Goal: Ask a question: Seek information or help from site administrators or community

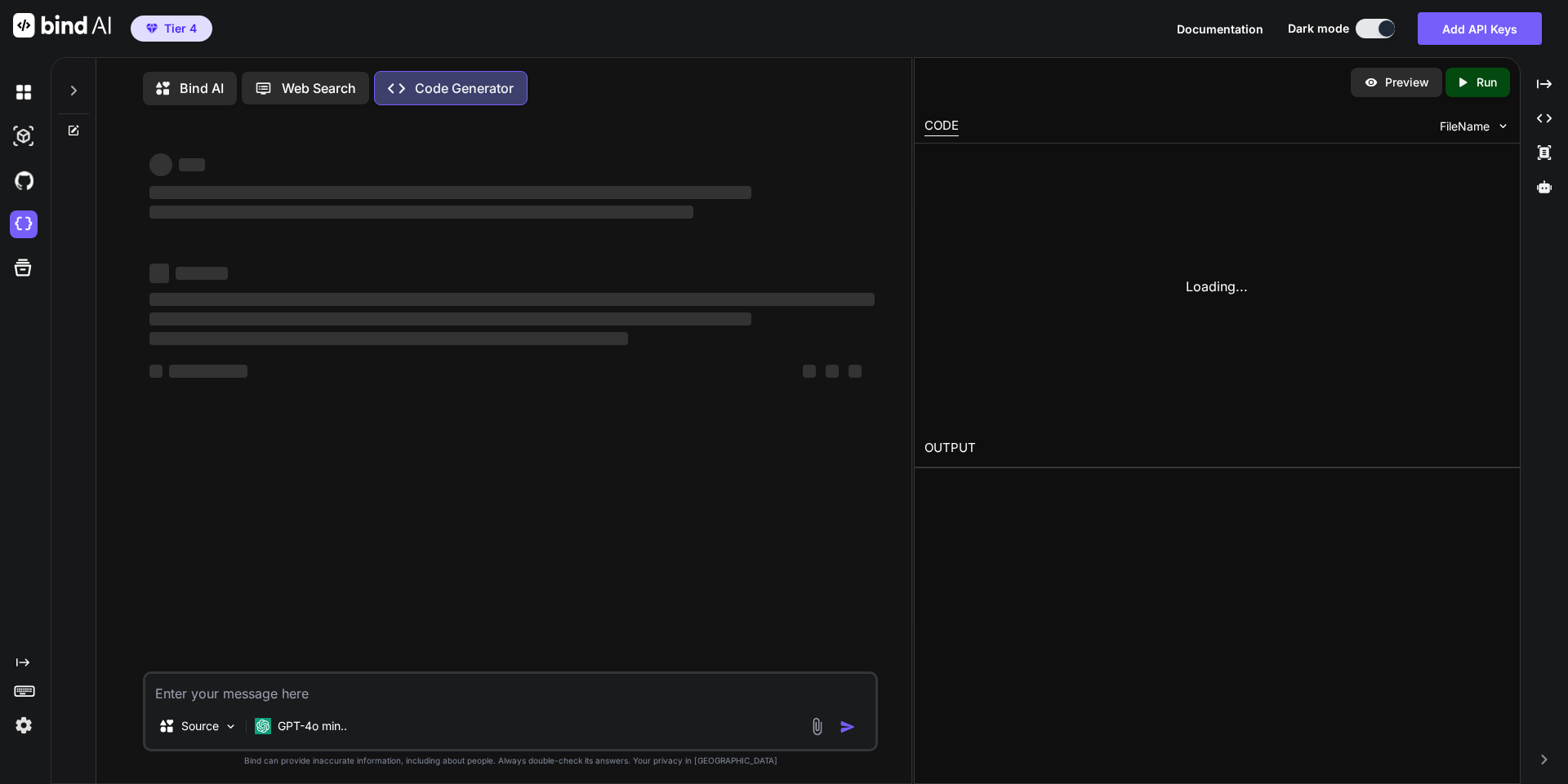
click at [247, 693] on textarea at bounding box center [510, 689] width 730 height 30
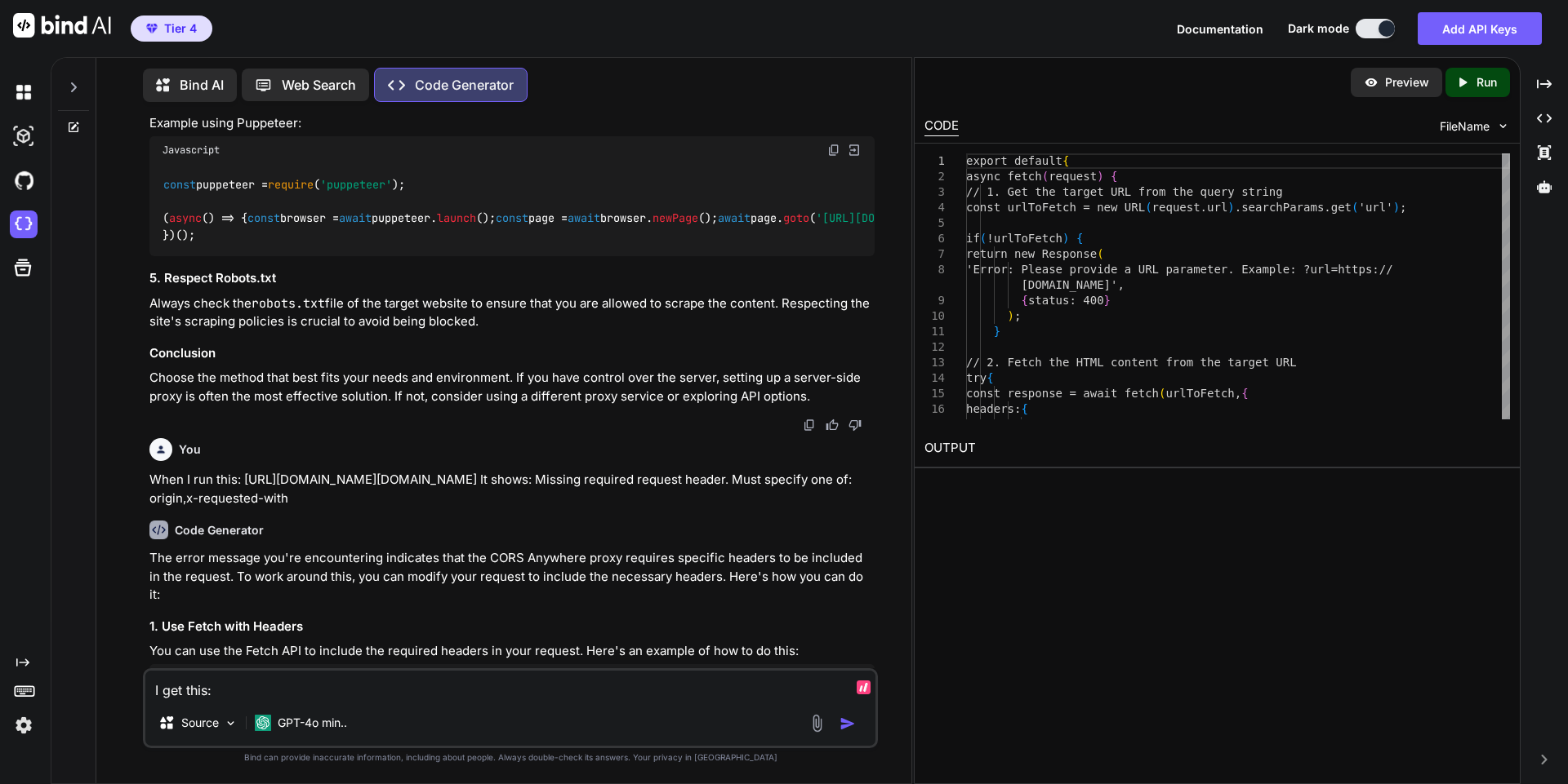
scroll to position [18716, 0]
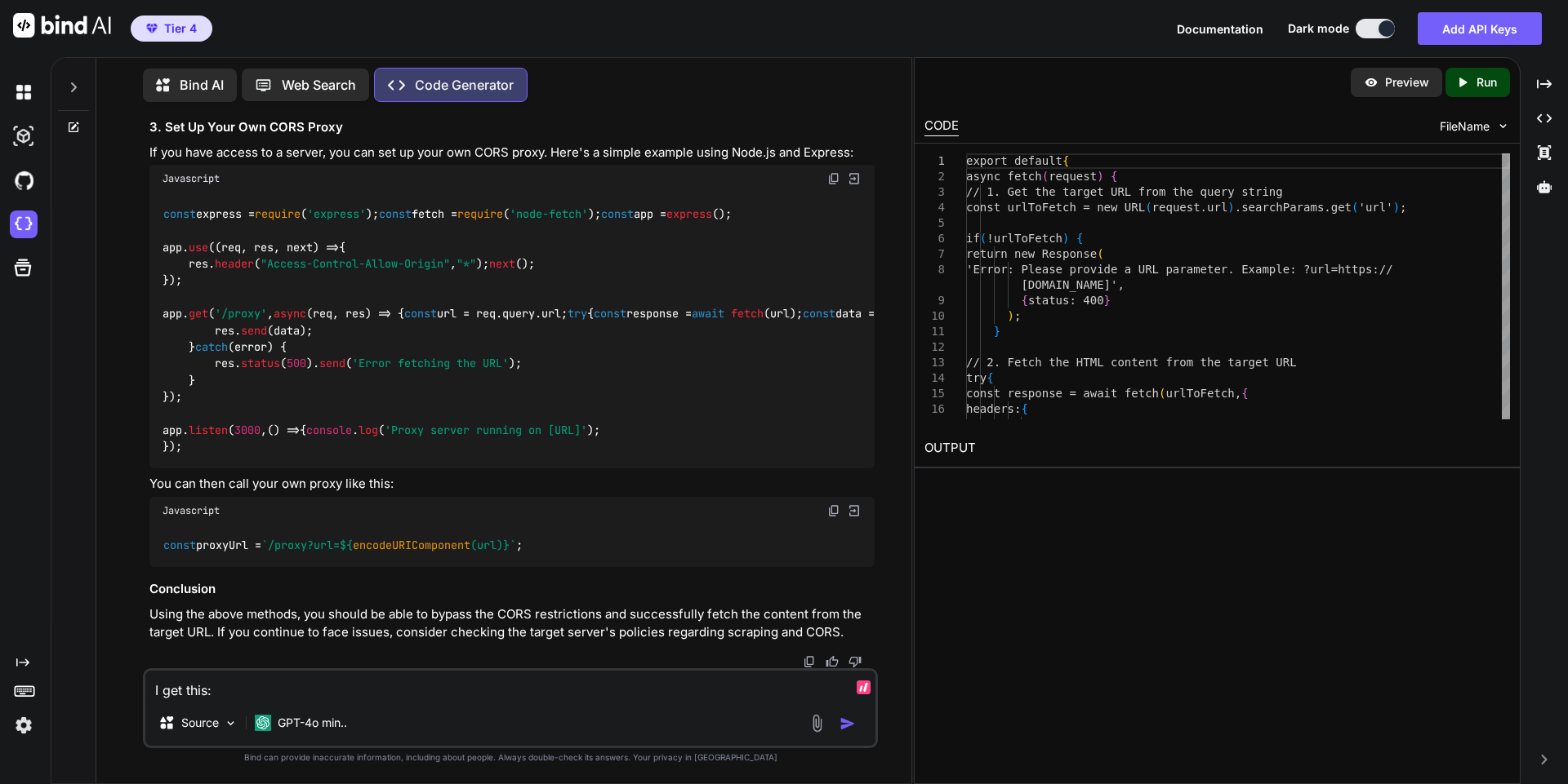
type textarea "I get this: Access to fetch at '[URL][DOMAIN_NAME][DOMAIN_NAME].."
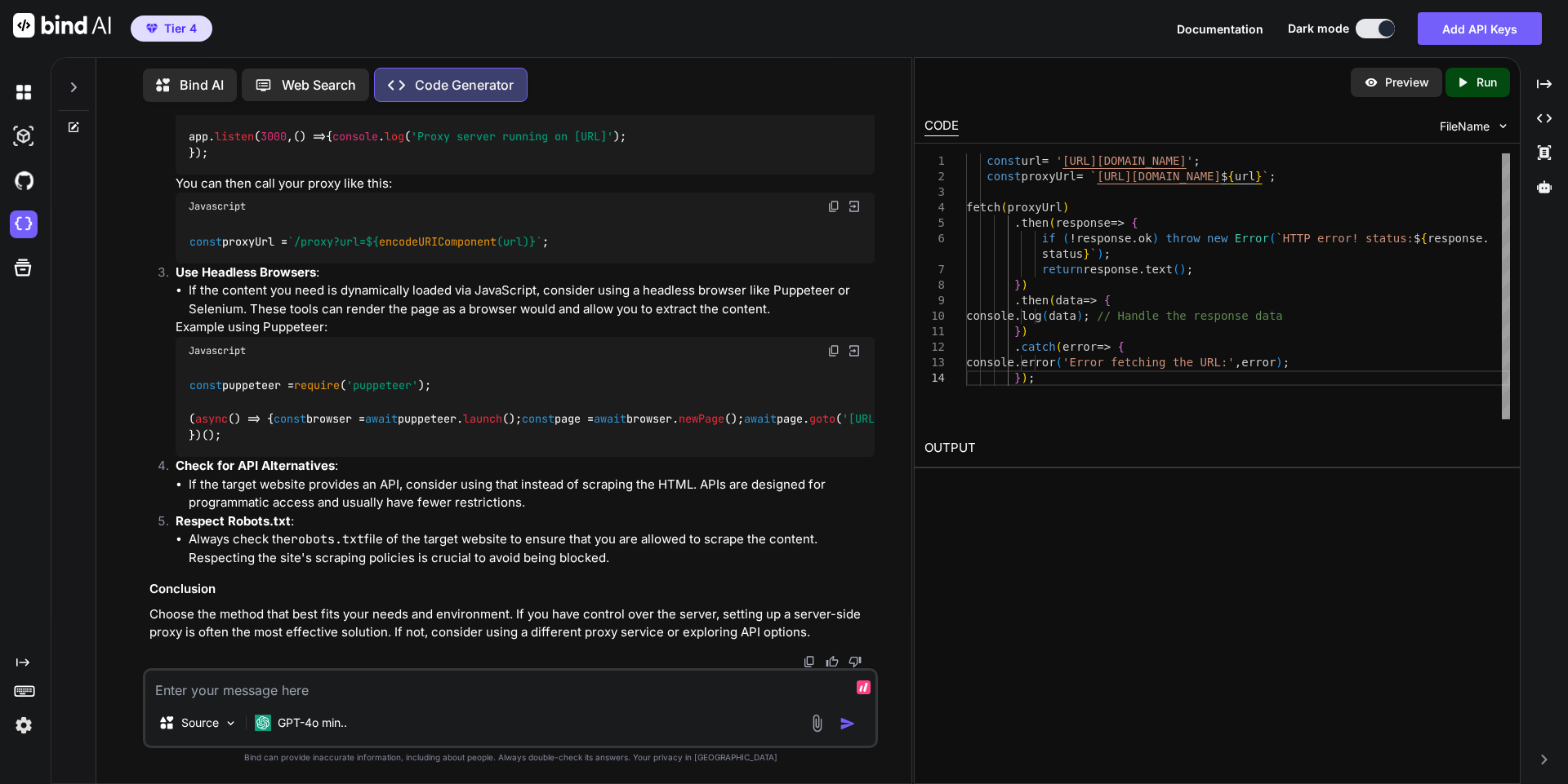
scroll to position [22093, 0]
click at [525, 694] on textarea at bounding box center [510, 686] width 730 height 30
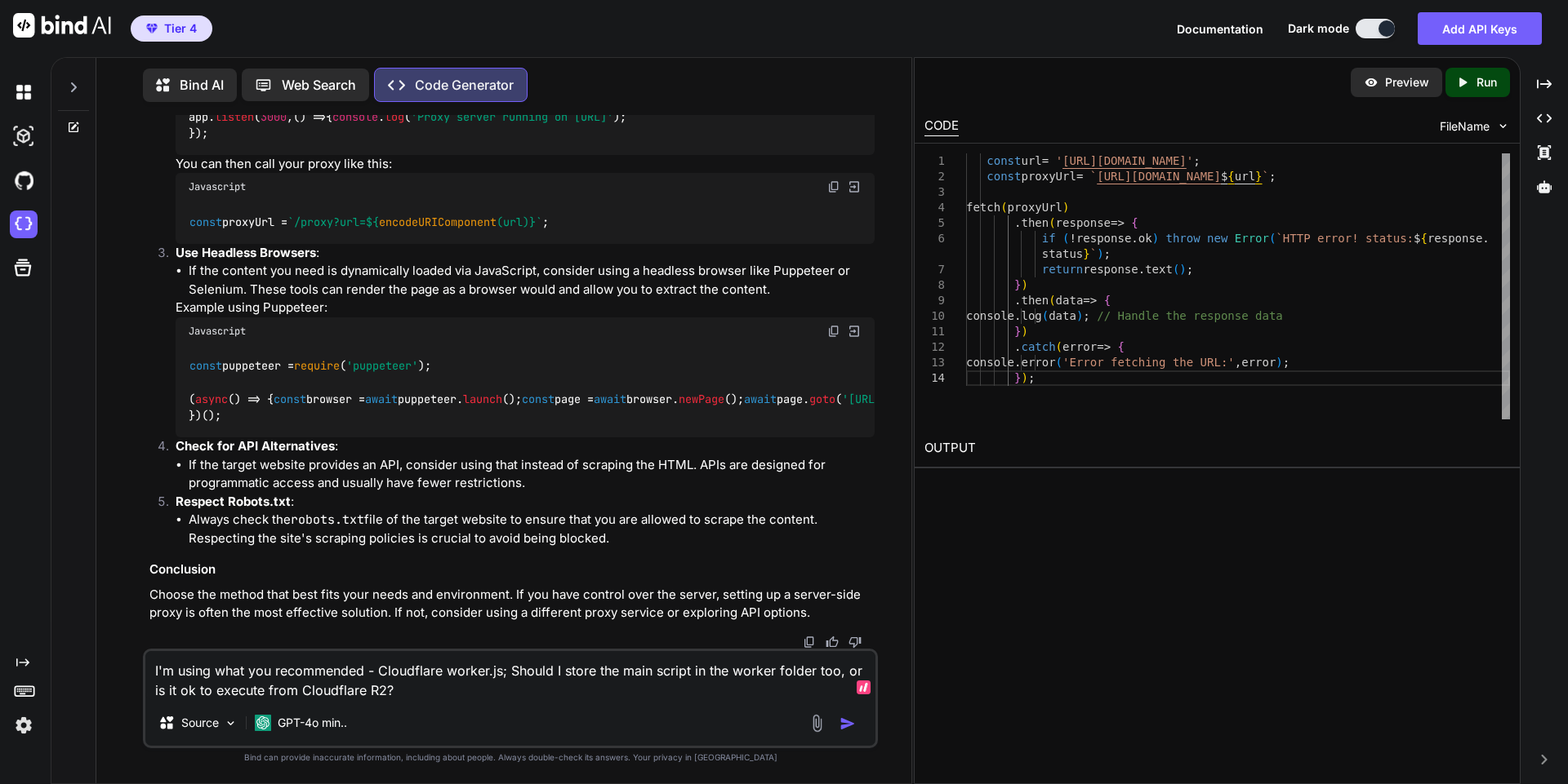
click at [267, 694] on textarea "I'm using what you recommended - Cloudflare worker.js; Should I store the main …" at bounding box center [510, 675] width 730 height 49
type textarea "I'm using what you recommended - Cloudflare worker.js; Should I store the main …"
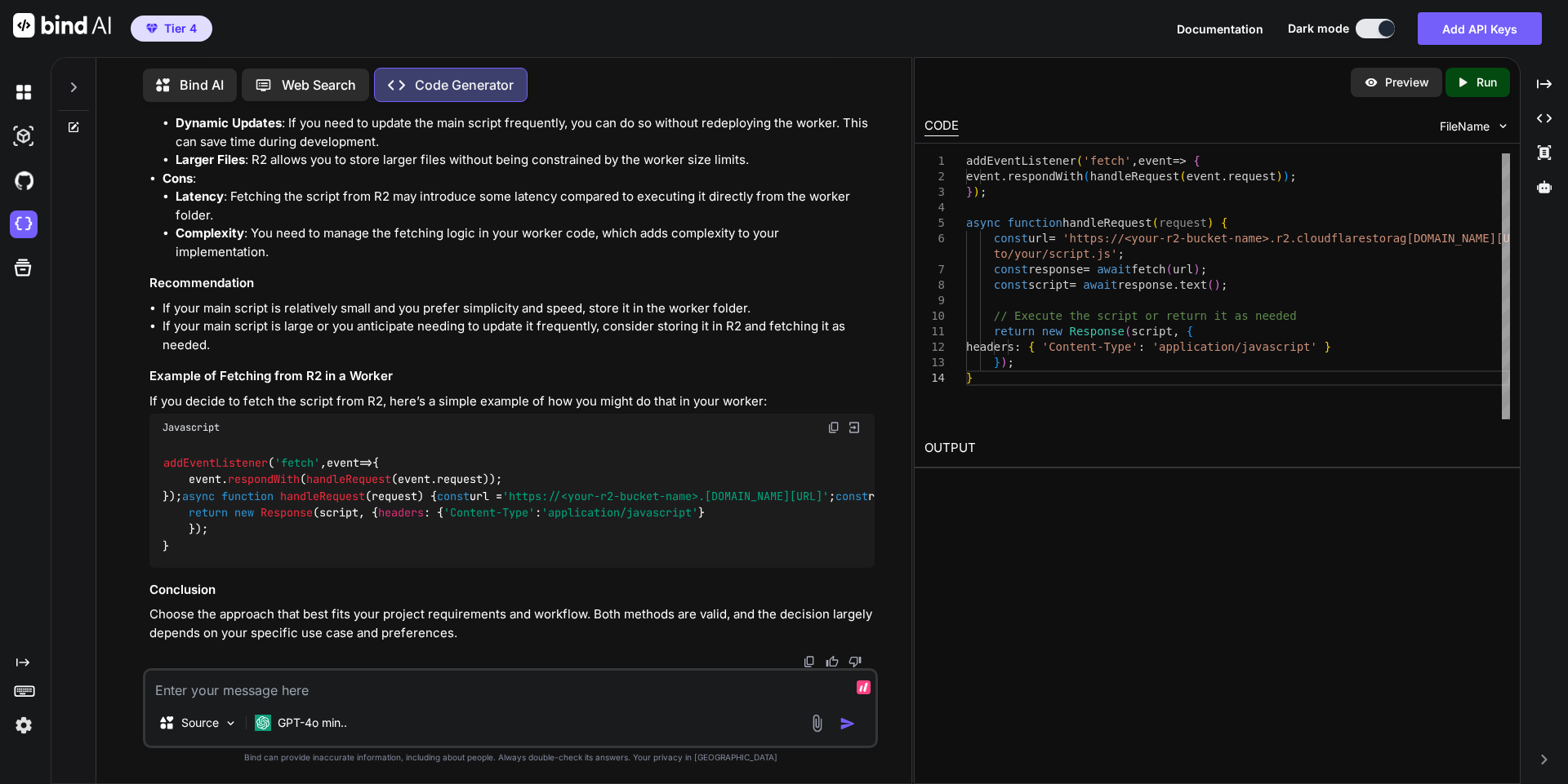
scroll to position [23352, 0]
click at [614, 703] on div "Source GPT-4o min.." at bounding box center [511, 708] width 735 height 80
click at [601, 694] on textarea at bounding box center [510, 686] width 730 height 30
click at [405, 684] on textarea at bounding box center [510, 686] width 730 height 30
type textarea "How can I add more files to the worker folder on Cloudflare"
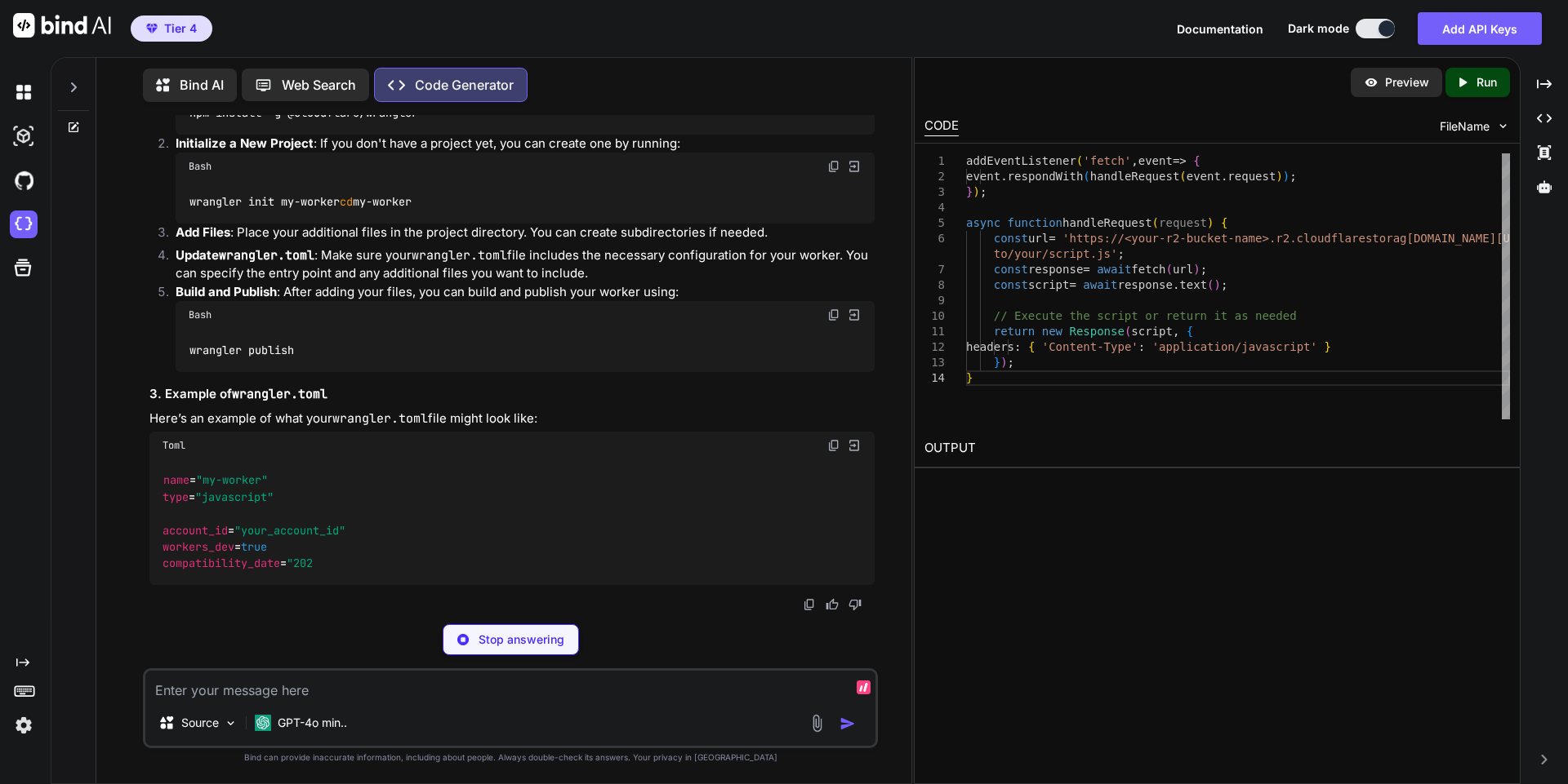
scroll to position [23878, 0]
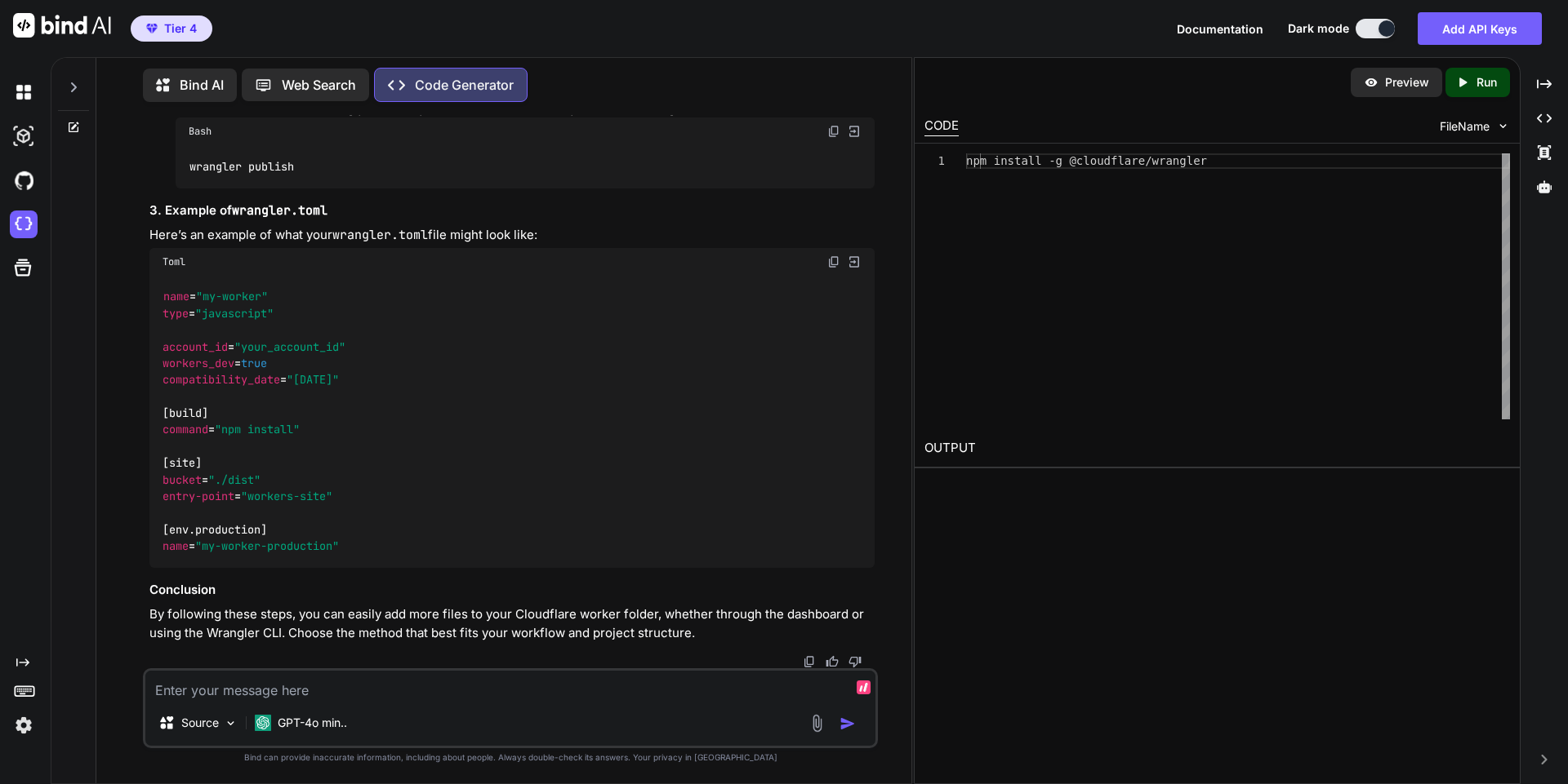
click at [412, 693] on textarea at bounding box center [510, 686] width 730 height 30
type textarea "I don't see an option to add files to an existing worker. I only see a way to c…"
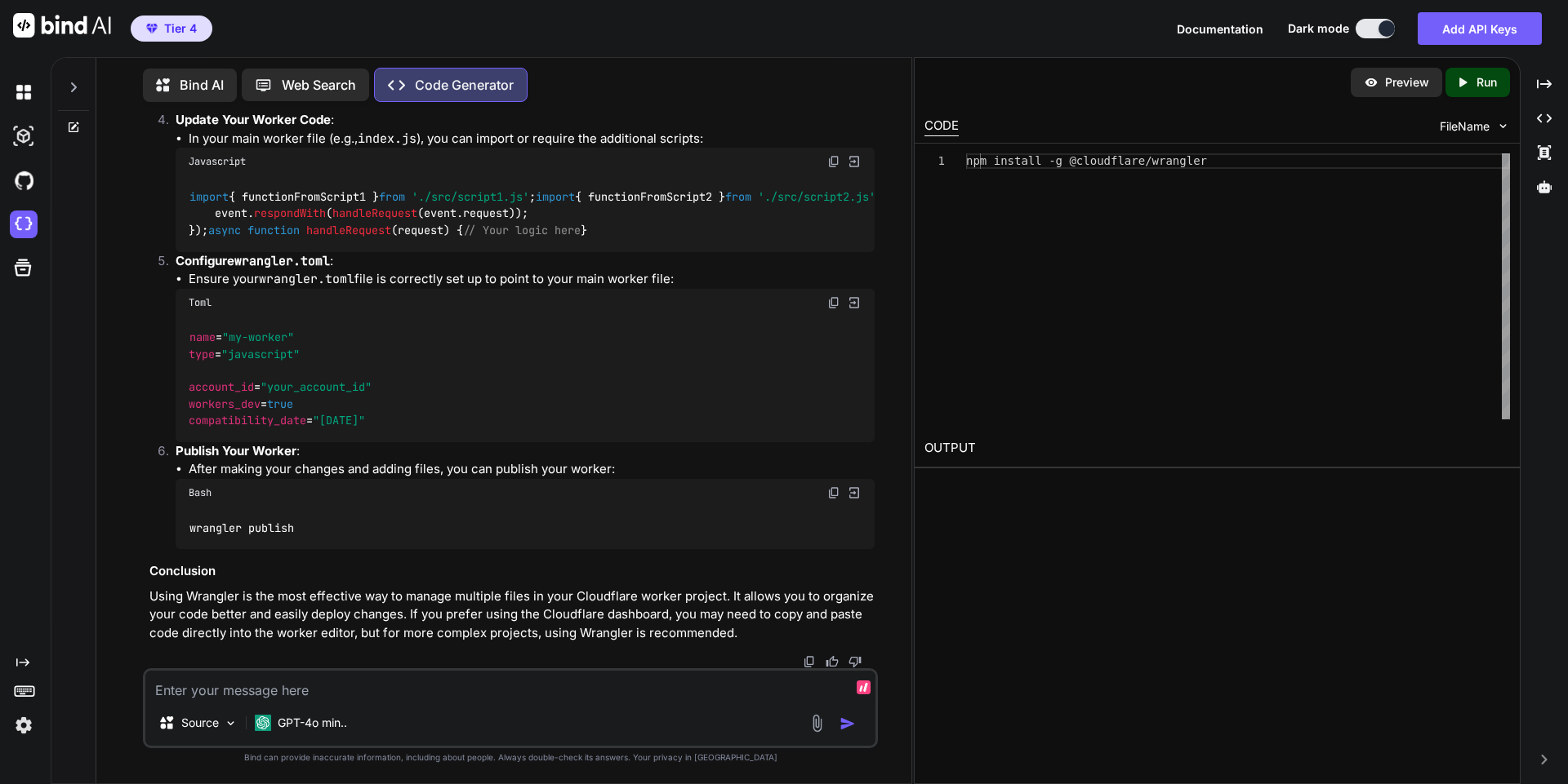
scroll to position [25287, 0]
drag, startPoint x: 443, startPoint y: 264, endPoint x: 178, endPoint y: 262, distance: 265.0
copy code "npm install -g @cloudflare/wrangler"
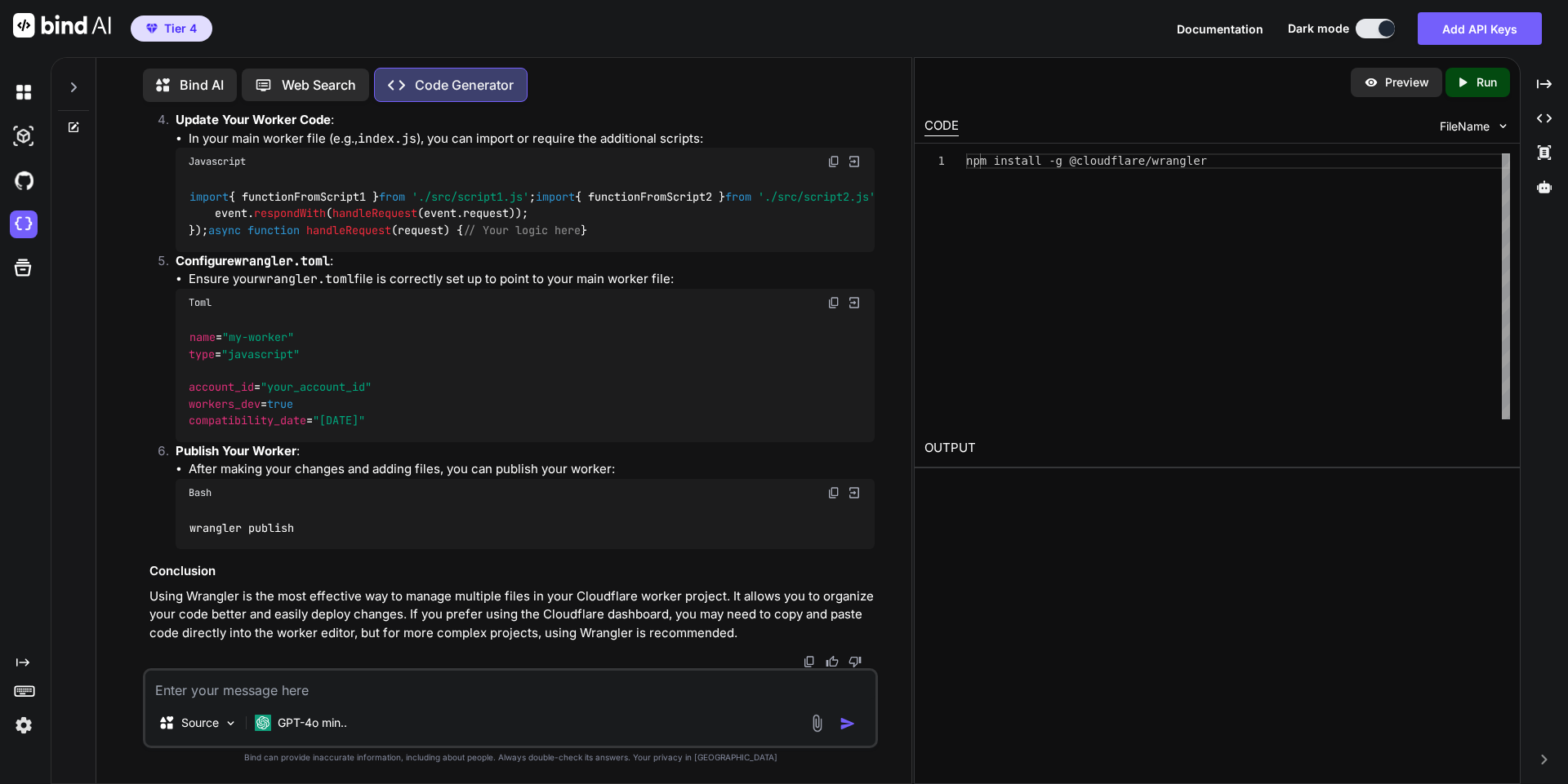
drag, startPoint x: 473, startPoint y: 706, endPoint x: 470, endPoint y: 694, distance: 12.4
click at [472, 705] on div "Source GPT-4o min.." at bounding box center [511, 708] width 735 height 80
click at [470, 694] on textarea at bounding box center [510, 686] width 730 height 30
type textarea "How do I delete a worker"
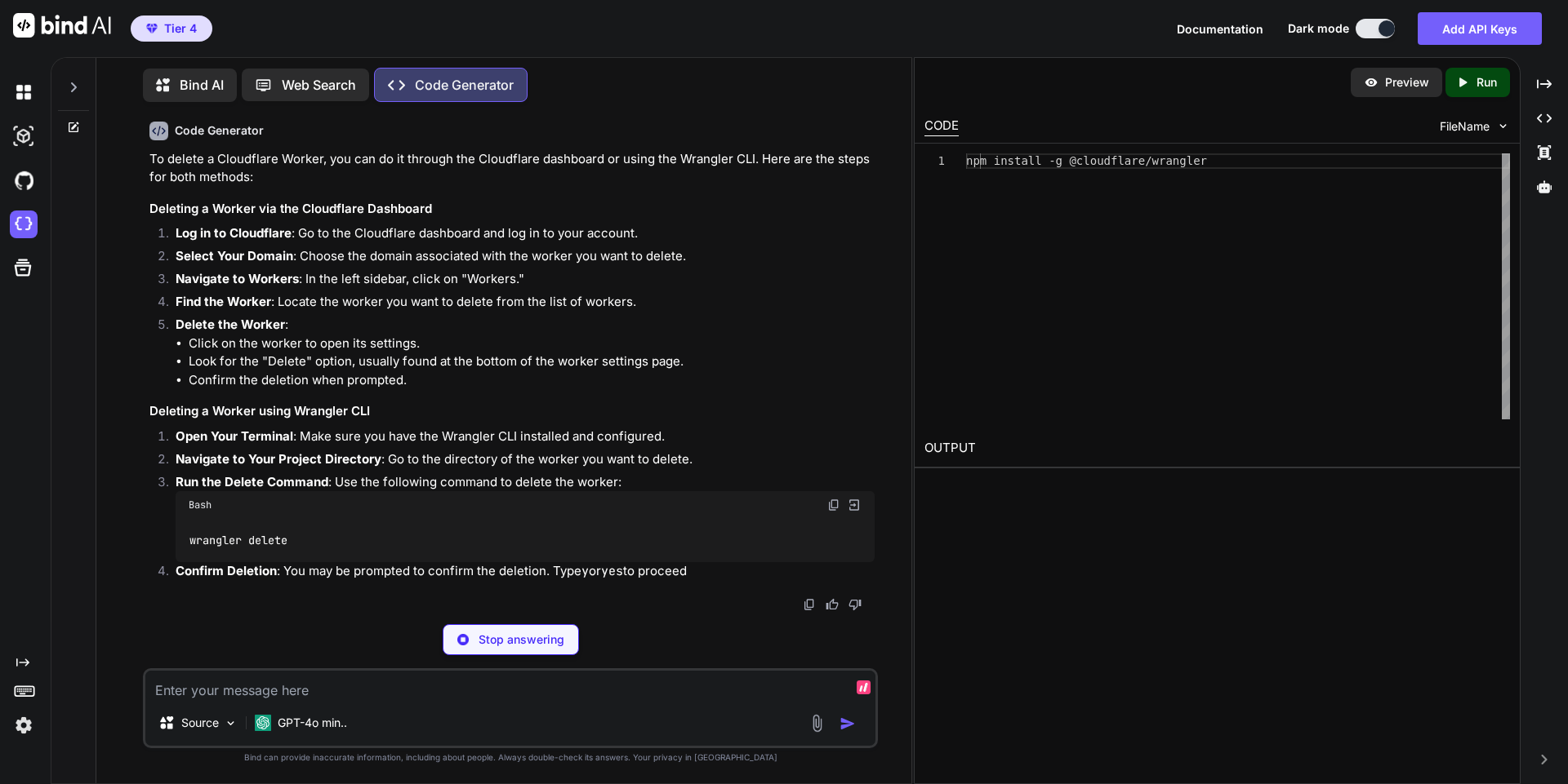
scroll to position [26394, 0]
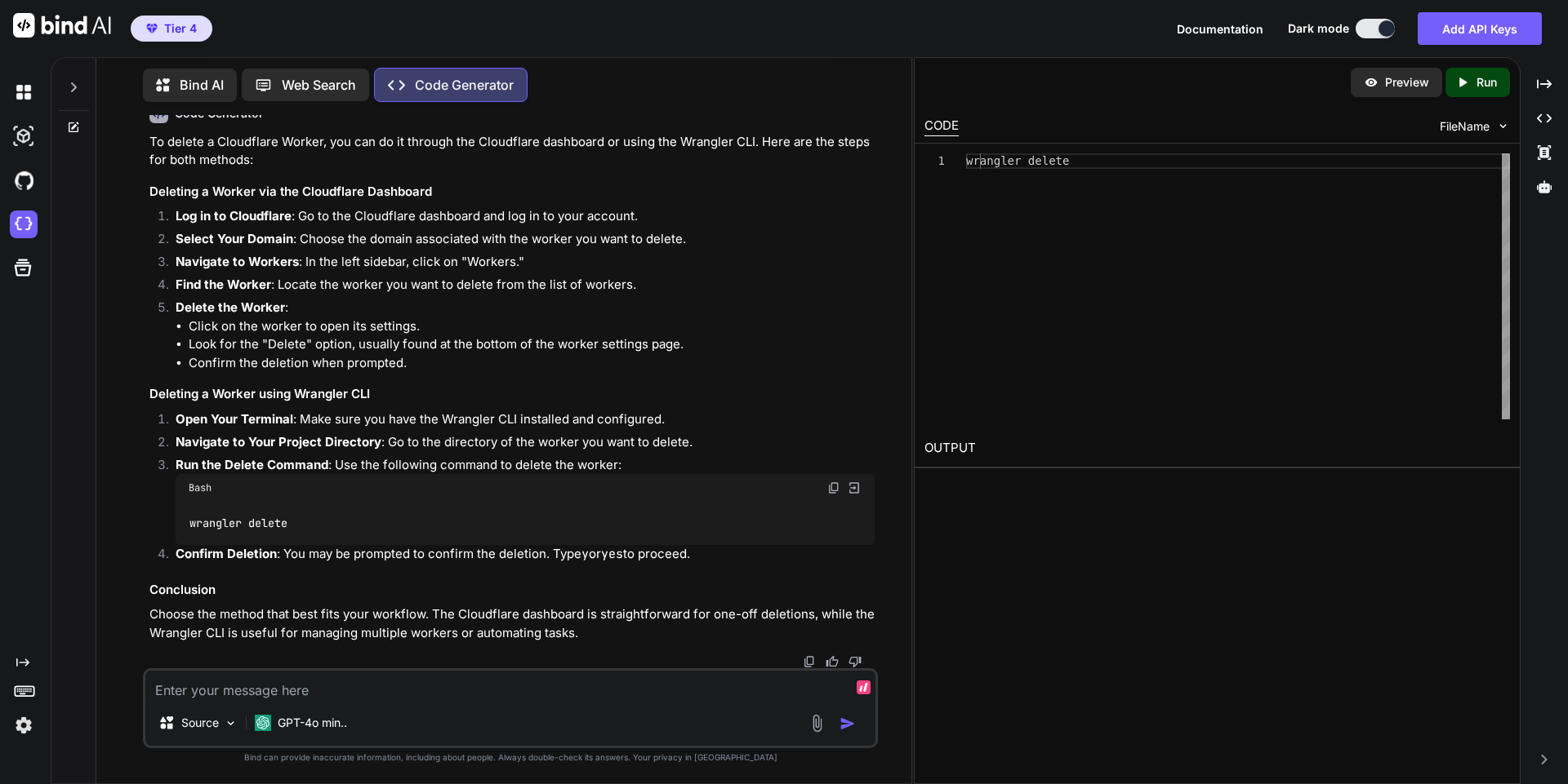
paste textarea "[URL][DOMAIN_NAME][PERSON_NAME][PERSON_NAME]"
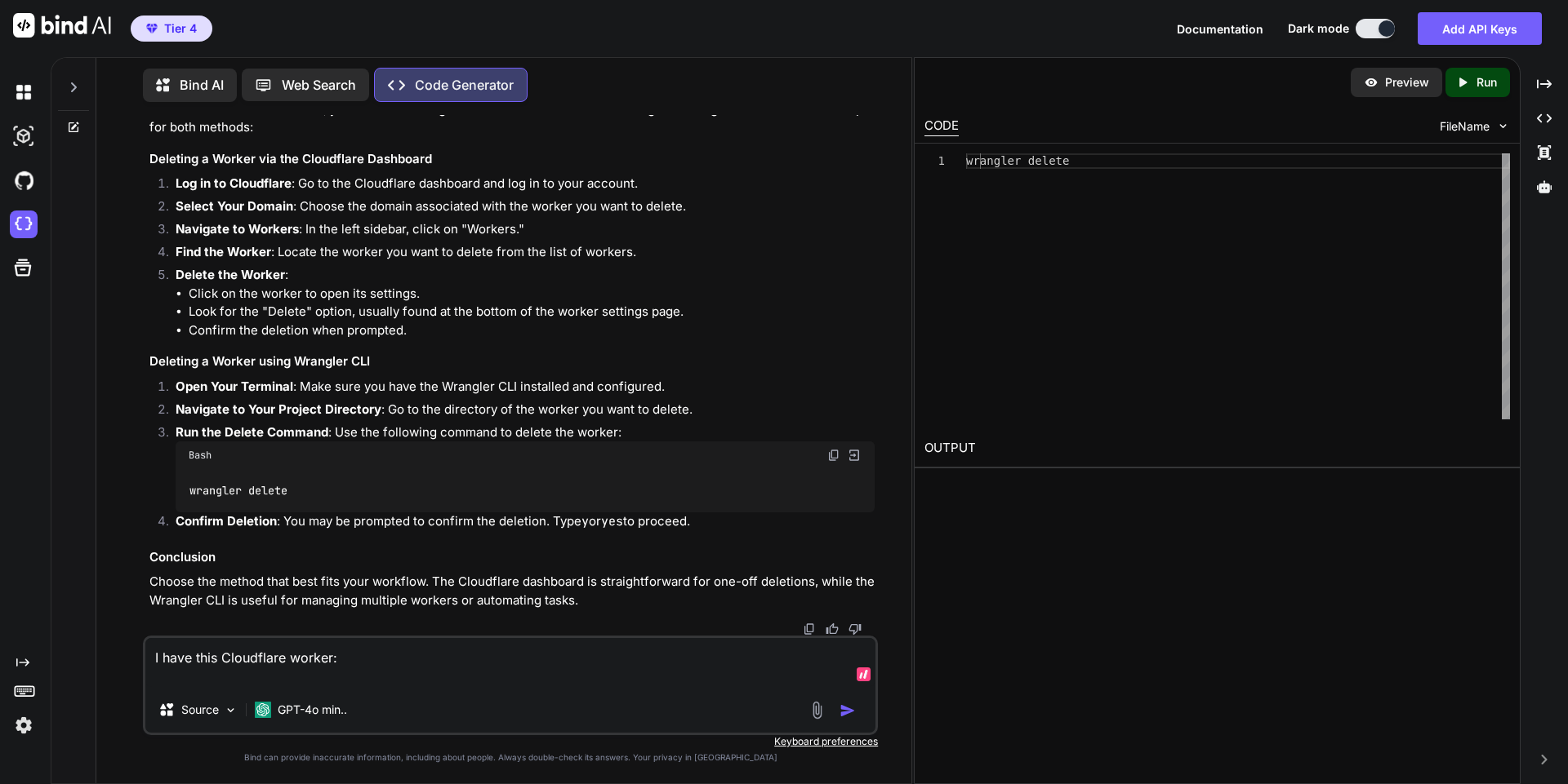
paste textarea "[URL][DOMAIN_NAME][PERSON_NAME][PERSON_NAME]"
type textarea "I have this Cloudflare worker: [URL][DOMAIN_NAME][PERSON_NAME][PERSON_NAME]"
